Goal: Complete application form

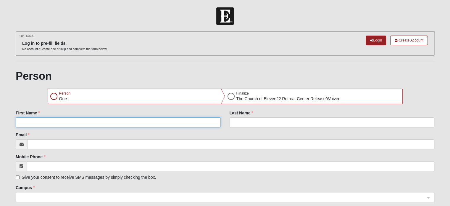
click at [101, 123] on input "First Name" at bounding box center [118, 122] width 205 height 10
type input "[PERSON_NAME]"
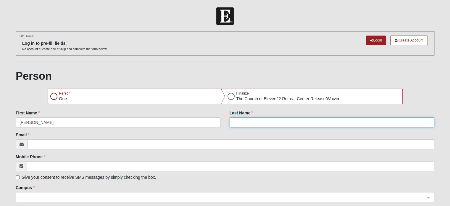
type input "[PERSON_NAME]"
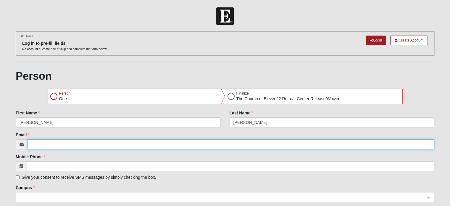
type input "[PERSON_NAME][EMAIL_ADDRESS][PERSON_NAME][DOMAIN_NAME]"
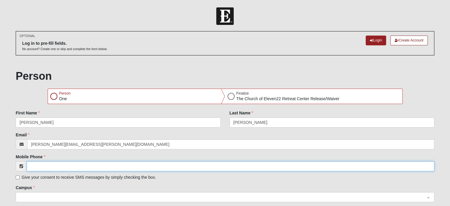
type input "[PHONE_NUMBER]"
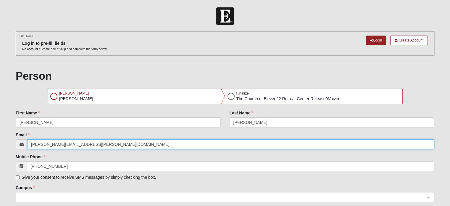
click at [106, 145] on input "[PERSON_NAME][EMAIL_ADDRESS][PERSON_NAME][DOMAIN_NAME]" at bounding box center [230, 144] width 407 height 10
type input "[PERSON_NAME][EMAIL_ADDRESS][PERSON_NAME][DOMAIN_NAME]"
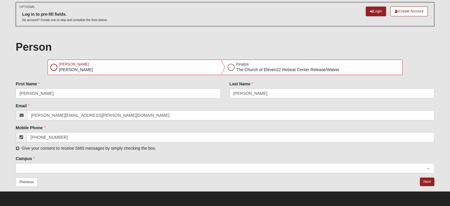
click at [18, 149] on input "Give your consent to receive SMS messages by simply checking the box." at bounding box center [18, 148] width 4 height 4
checkbox input "true"
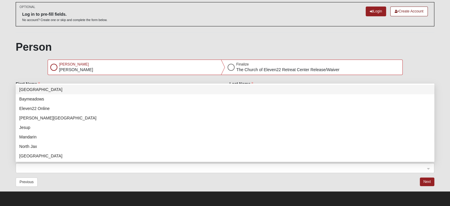
click at [41, 166] on span at bounding box center [223, 168] width 406 height 7
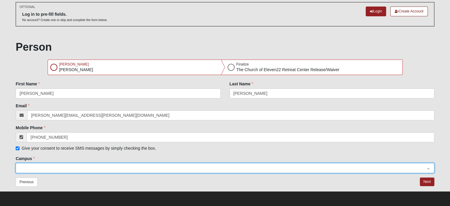
click at [46, 165] on span at bounding box center [223, 168] width 406 height 7
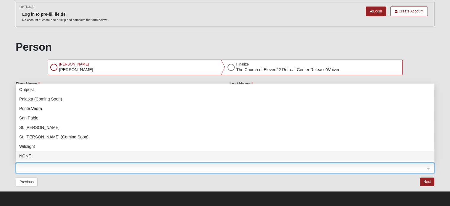
click at [30, 153] on div "NONE" at bounding box center [225, 155] width 412 height 7
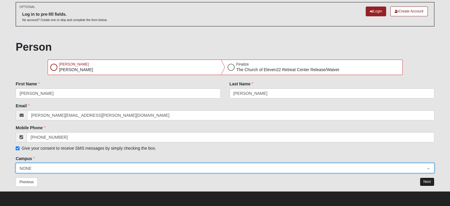
click at [427, 180] on button "Next" at bounding box center [427, 181] width 15 height 9
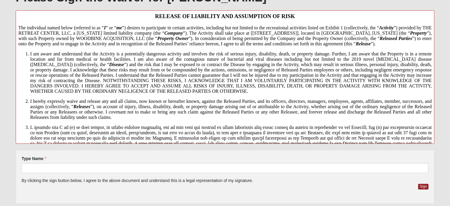
scroll to position [126, 0]
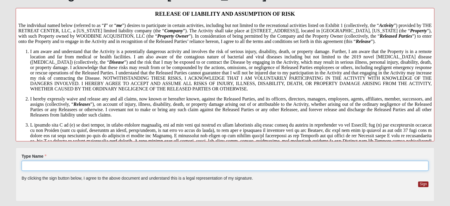
click at [155, 165] on input "Type Name" at bounding box center [225, 165] width 407 height 10
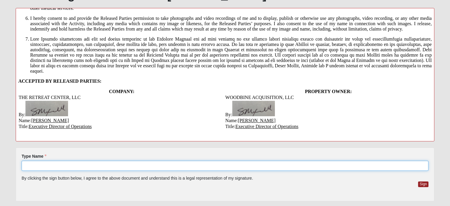
scroll to position [8, 0]
type input "[PERSON_NAME]"
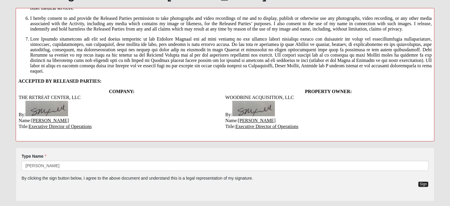
click at [419, 185] on button "Sign" at bounding box center [423, 184] width 10 height 6
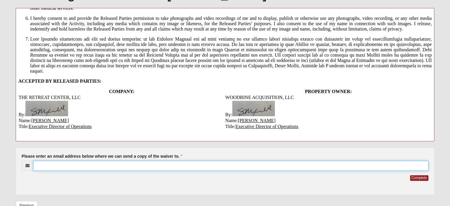
click at [153, 165] on input "Please enter an email address below where we can send a copy of the waiver to." at bounding box center [230, 165] width 395 height 10
type input "[PERSON_NAME][EMAIL_ADDRESS][PERSON_NAME][DOMAIN_NAME]"
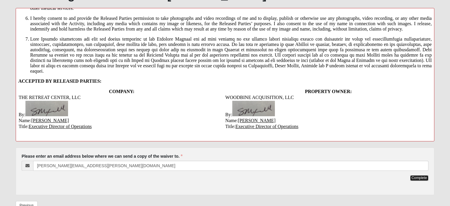
click at [414, 178] on button "Complete" at bounding box center [419, 178] width 18 height 6
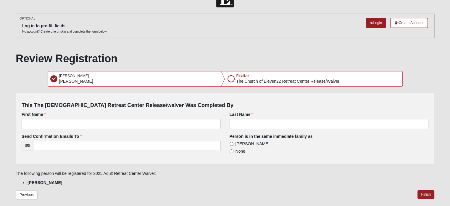
scroll to position [34, 0]
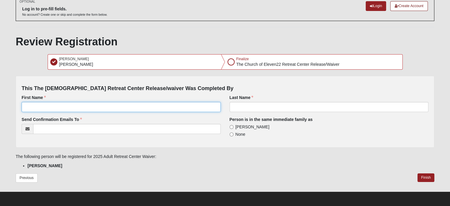
click at [79, 105] on input "First Name" at bounding box center [121, 107] width 199 height 10
type input "[PERSON_NAME]"
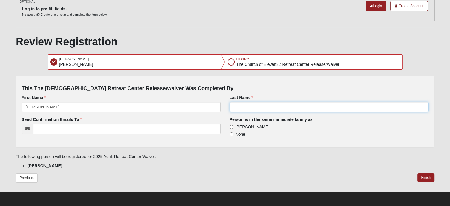
type input "[PERSON_NAME]"
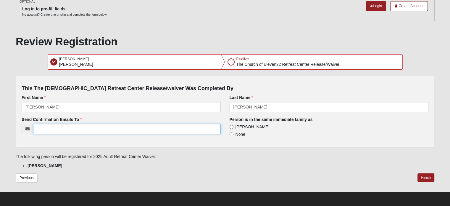
type input "[PERSON_NAME][EMAIL_ADDRESS][PERSON_NAME][DOMAIN_NAME]"
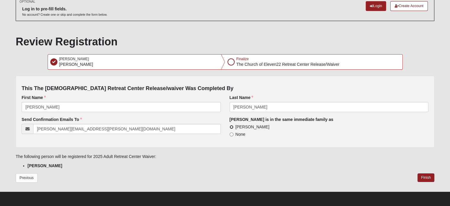
click at [230, 127] on input "[PERSON_NAME]" at bounding box center [232, 127] width 4 height 4
radio input "true"
click at [426, 176] on button "Finish" at bounding box center [426, 177] width 17 height 9
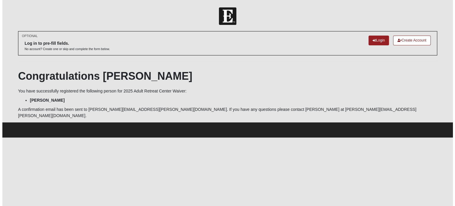
scroll to position [0, 0]
